Goal: Task Accomplishment & Management: Use online tool/utility

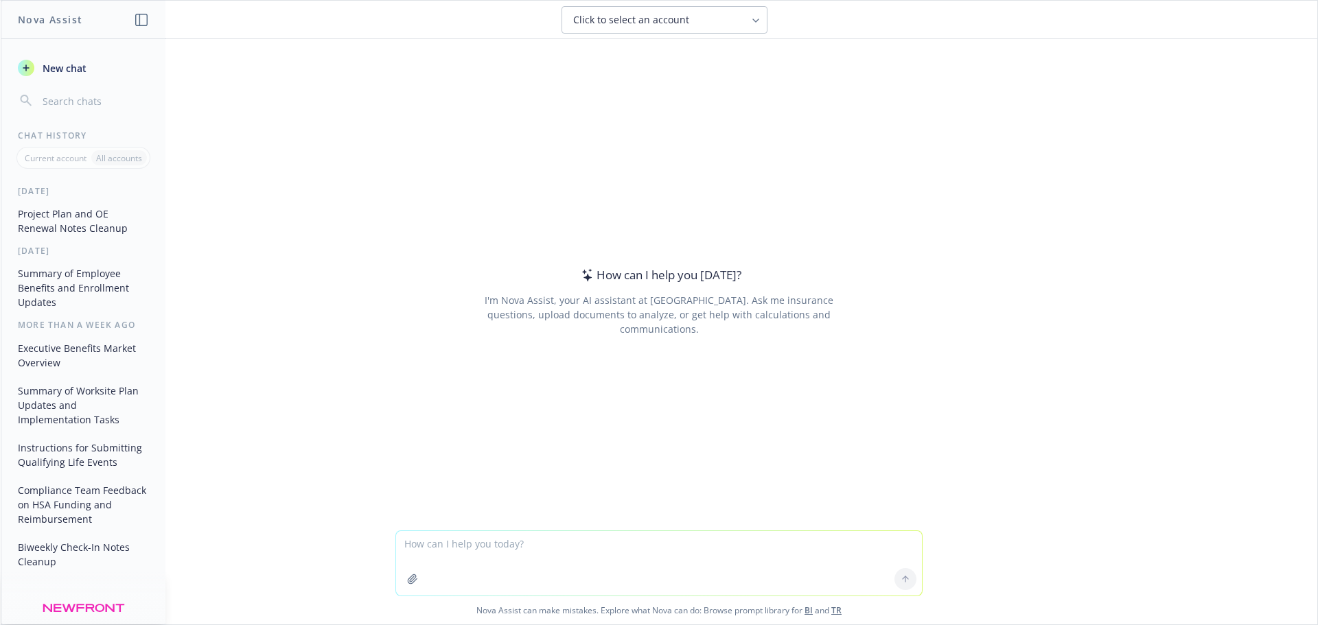
click at [469, 539] on textarea at bounding box center [659, 563] width 526 height 65
type textarea "please clean up these notes:"
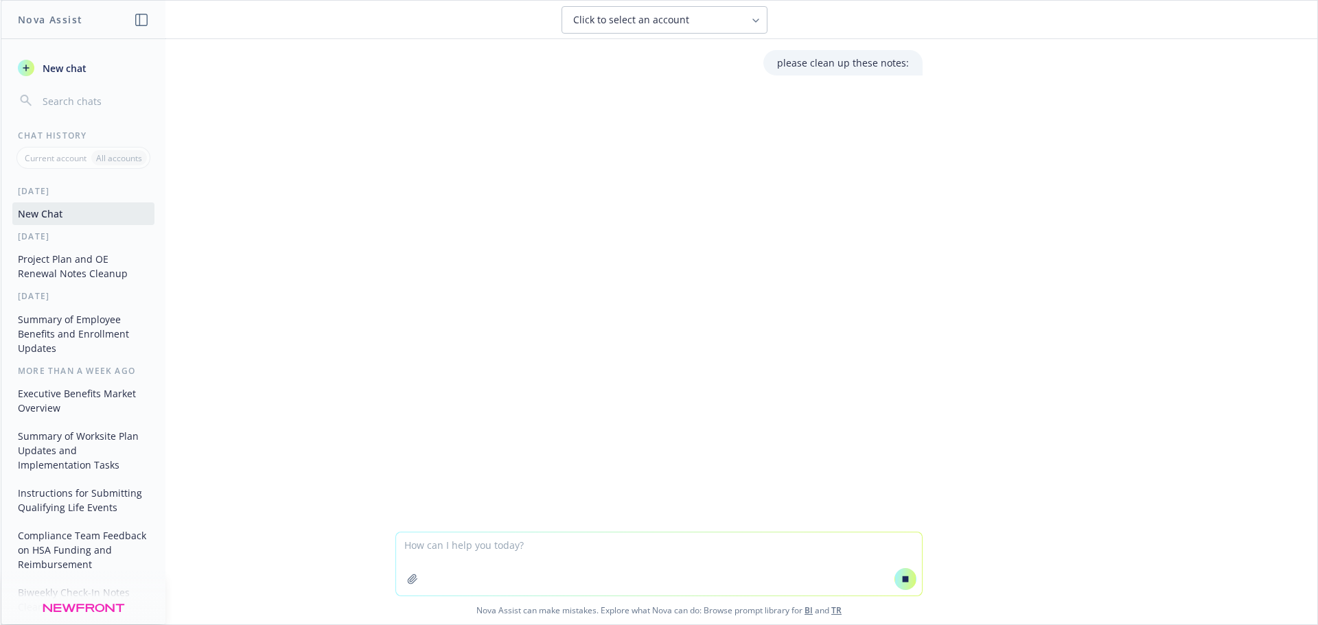
paste textarea "Loremips do si ametco adi elitsed doei temp Incidi utla etdol Magn aliq eni adm…"
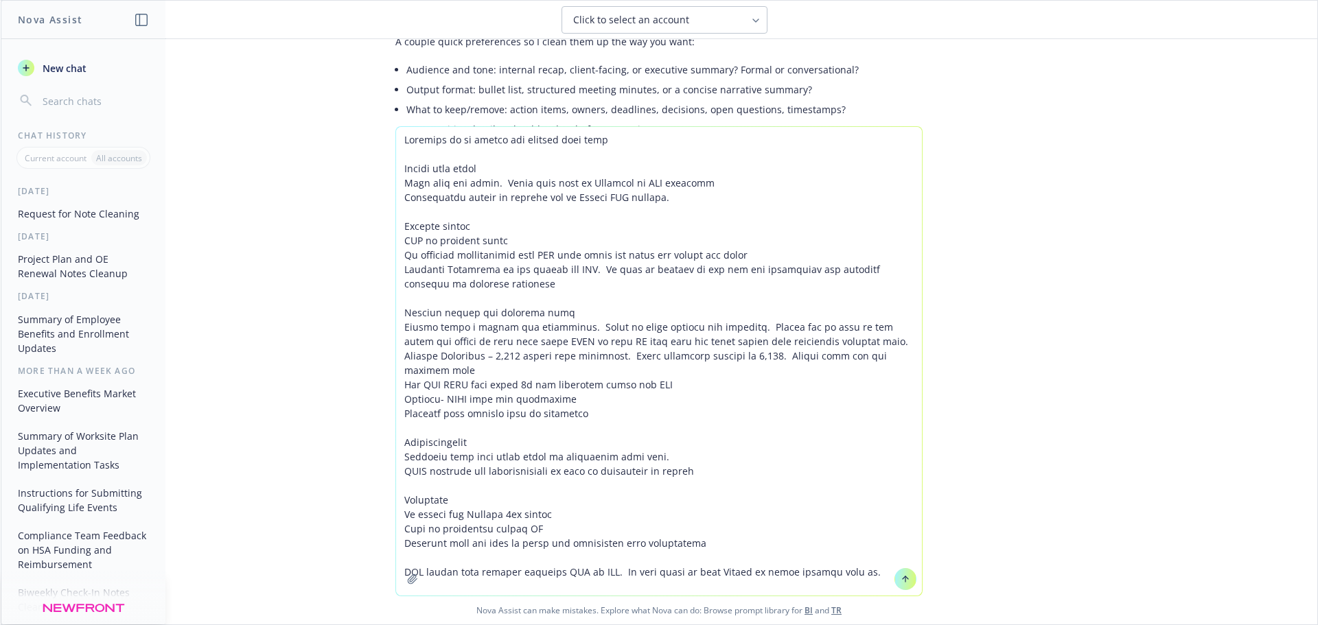
scroll to position [190, 0]
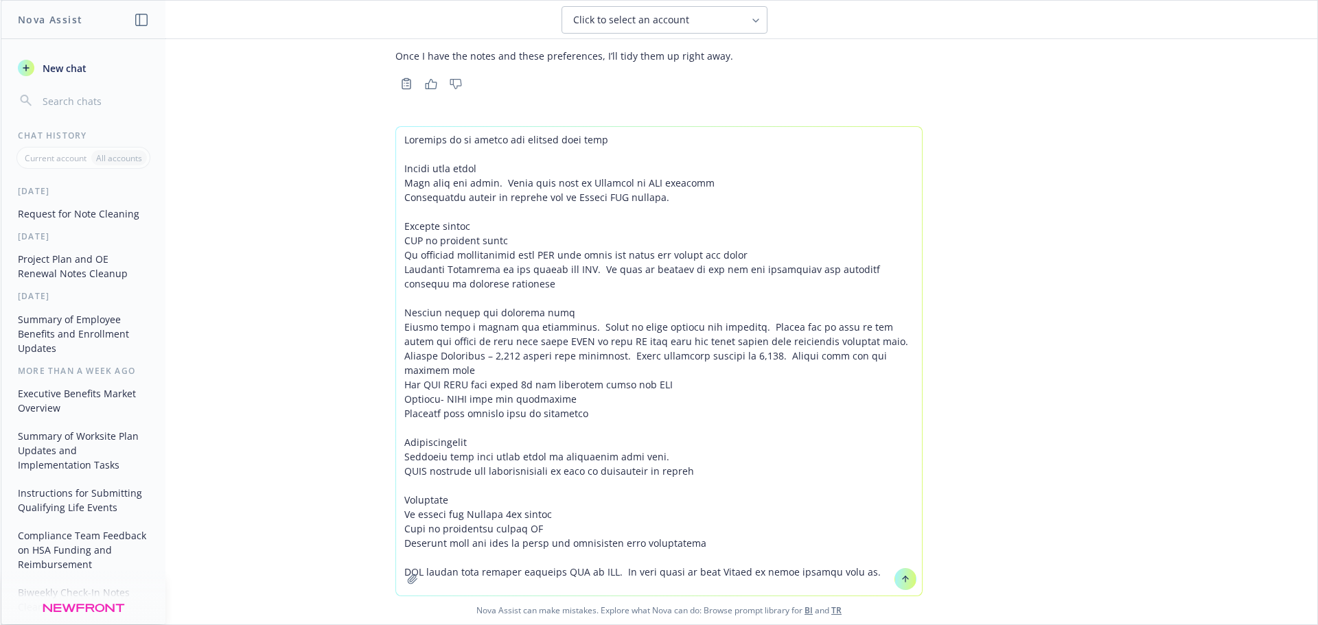
click at [489, 588] on textarea at bounding box center [659, 361] width 526 height 469
type textarea "Loremips do si ametco adi elitsed doei temp Incidi utla etdol Magn aliq eni adm…"
click at [1051, 434] on div "Nova Assist can make mistakes. Explore what Nova can do: Browse prompt library …" at bounding box center [659, 375] width 1316 height 498
click at [900, 575] on icon at bounding box center [905, 579] width 10 height 10
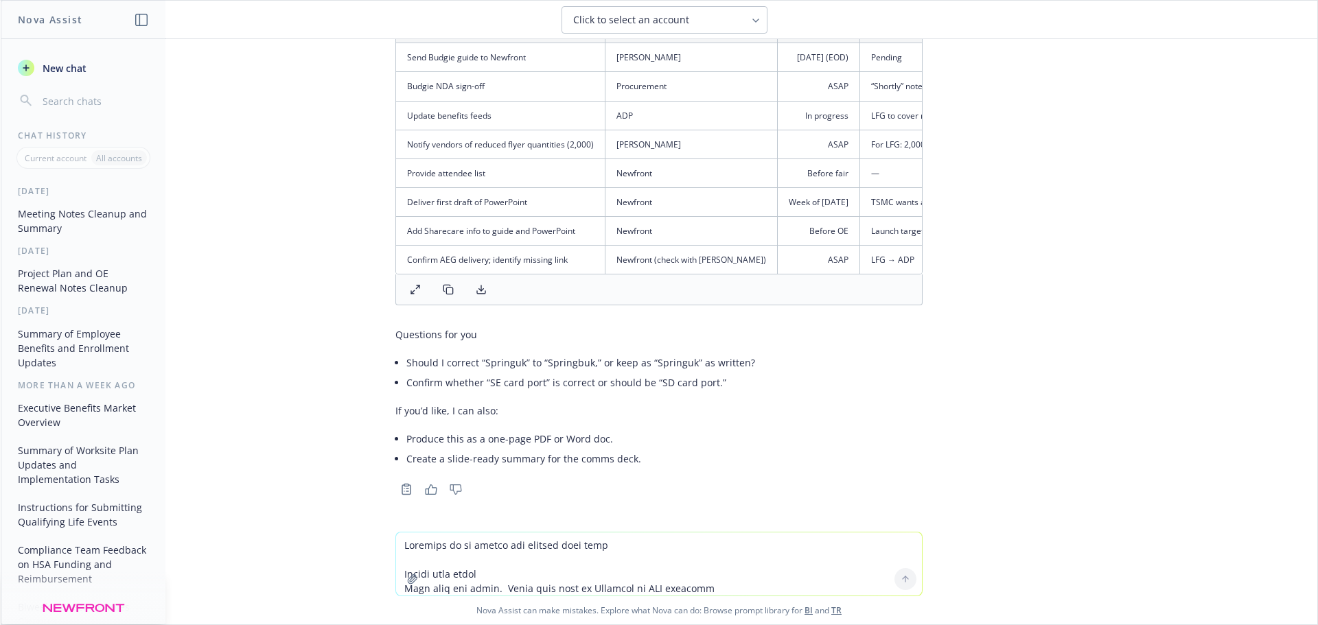
scroll to position [1723, 0]
click at [497, 547] on textarea at bounding box center [659, 564] width 526 height 63
type textarea "please correct to springbuk and SD card port an dproduce as a word doc"
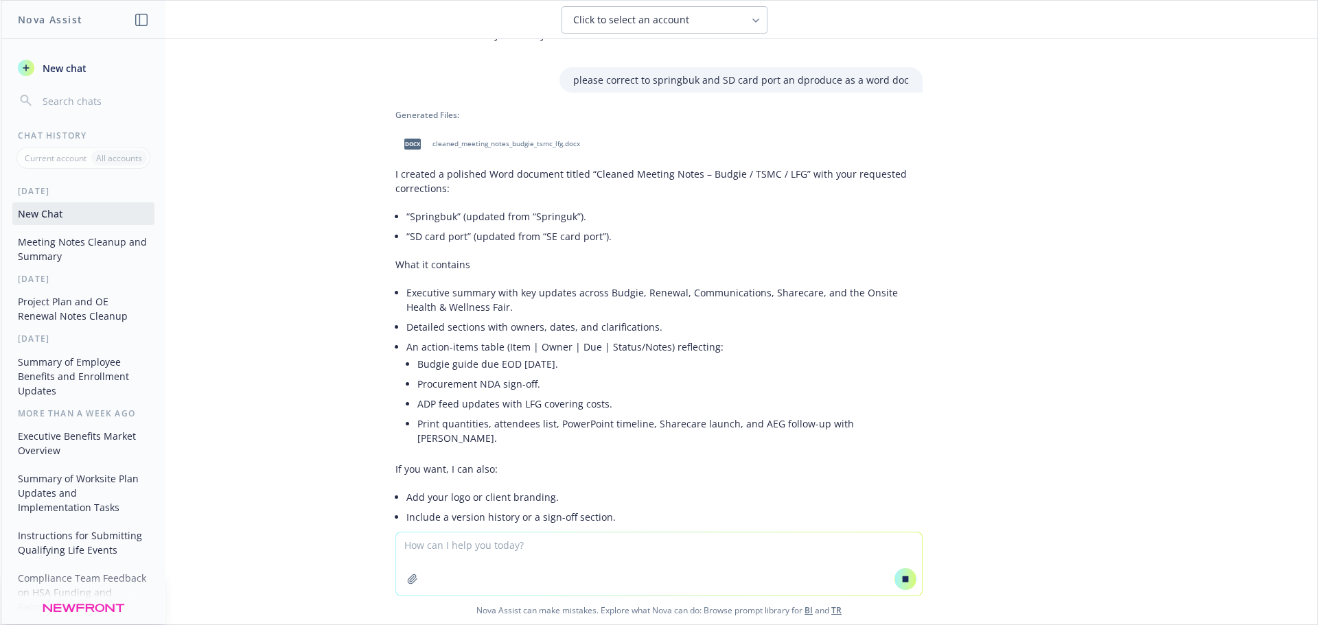
scroll to position [2215, 0]
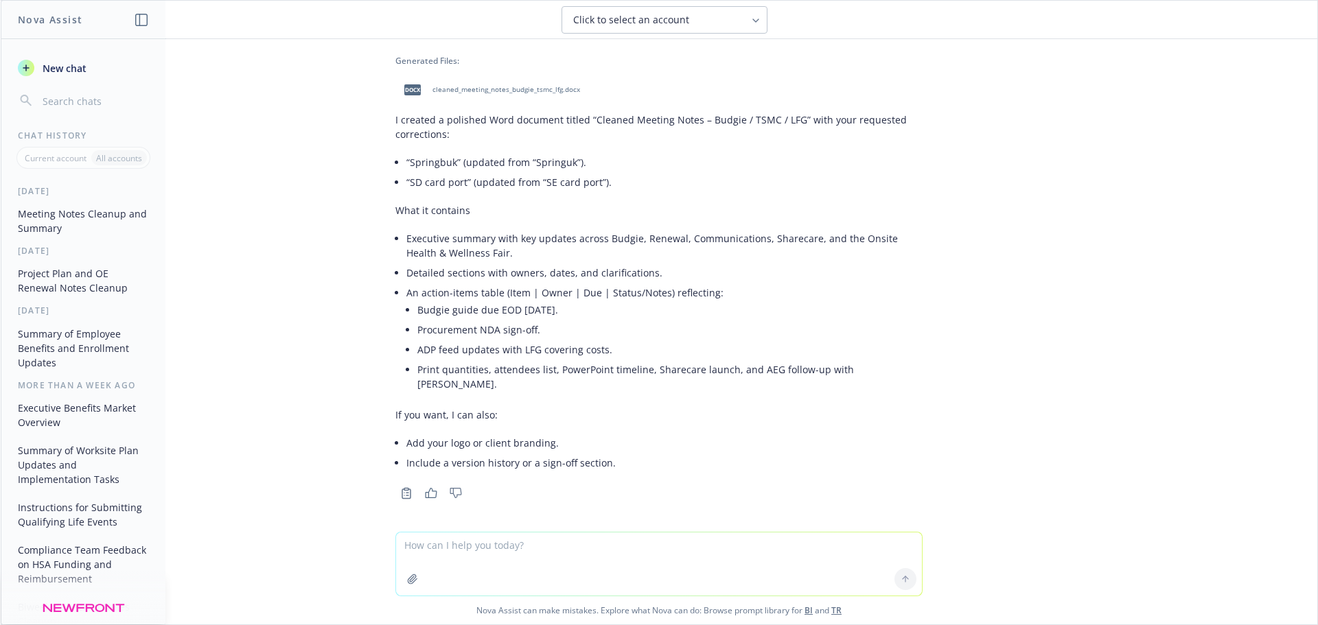
click at [406, 95] on span "docx" at bounding box center [412, 89] width 16 height 10
click at [461, 552] on textarea at bounding box center [659, 564] width 526 height 63
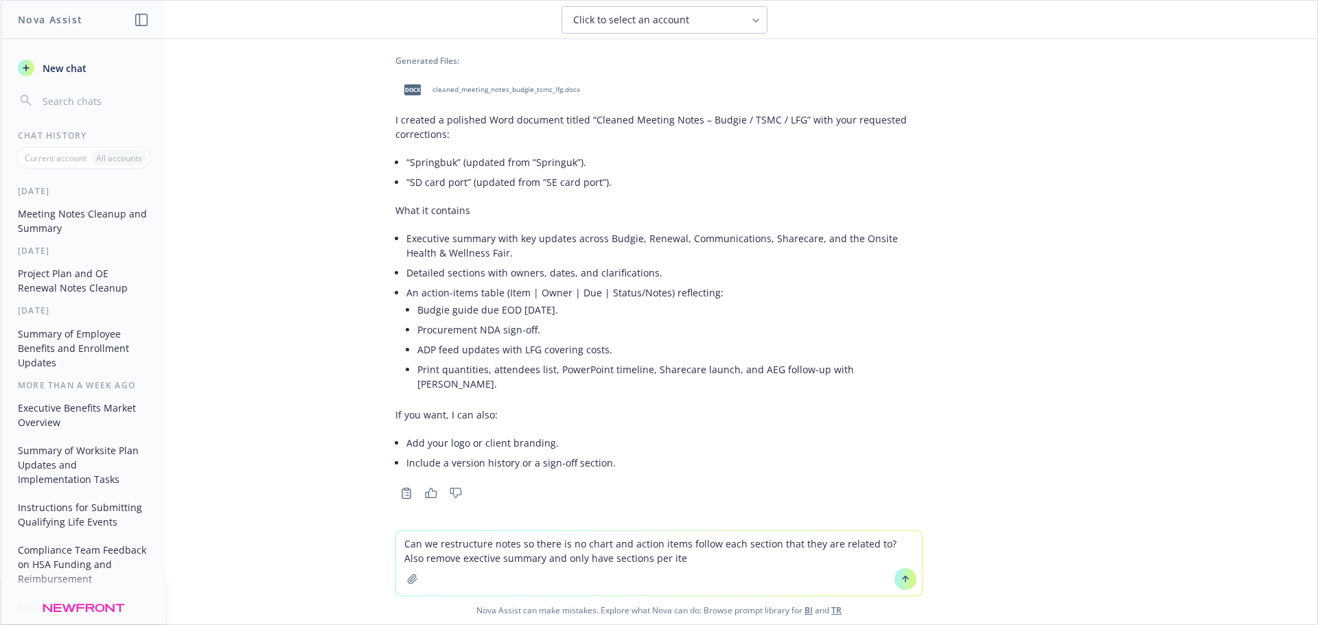
type textarea "Can we restructure notes so there is no chart and action items follow each sect…"
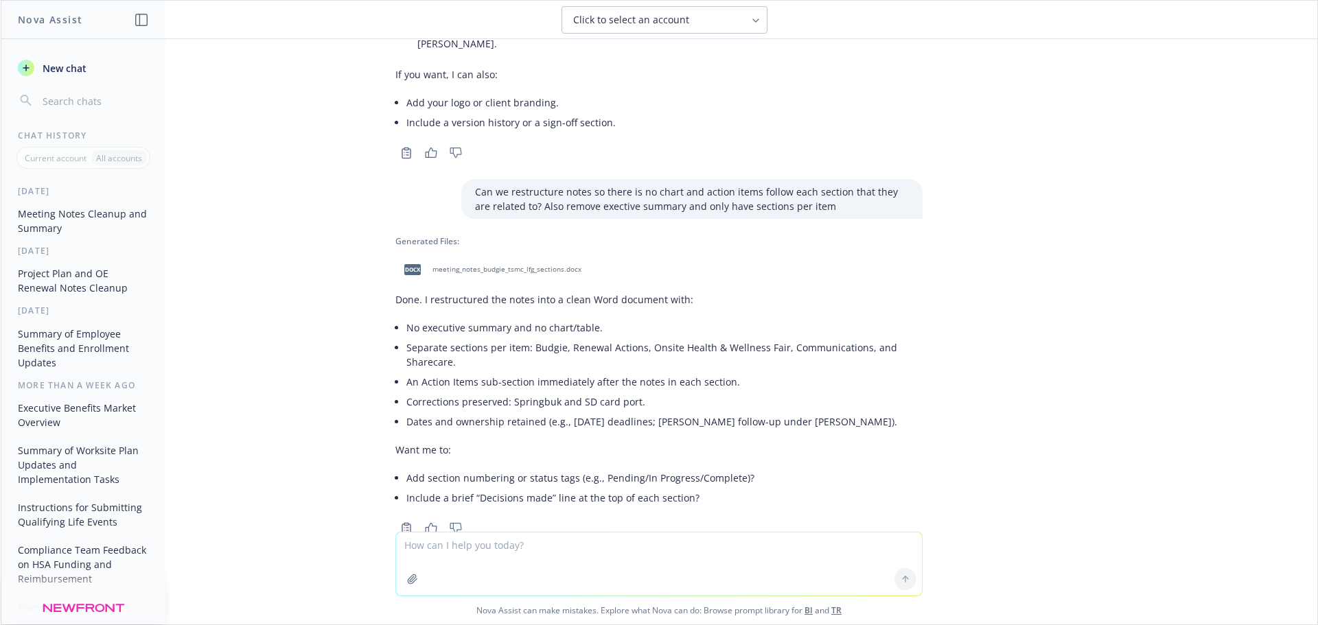
scroll to position [2590, 0]
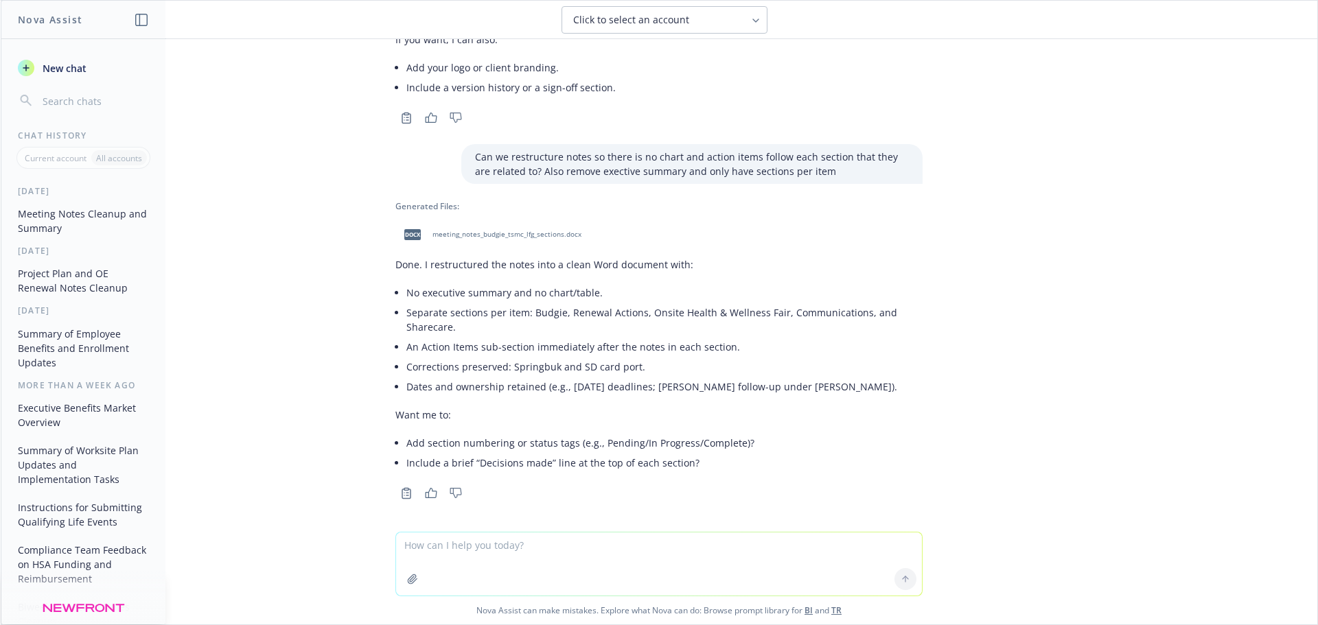
click at [404, 234] on span "docx" at bounding box center [412, 234] width 16 height 10
click at [425, 488] on icon "button" at bounding box center [431, 493] width 12 height 10
